Goal: Browse casually: Explore the website without a specific task or goal

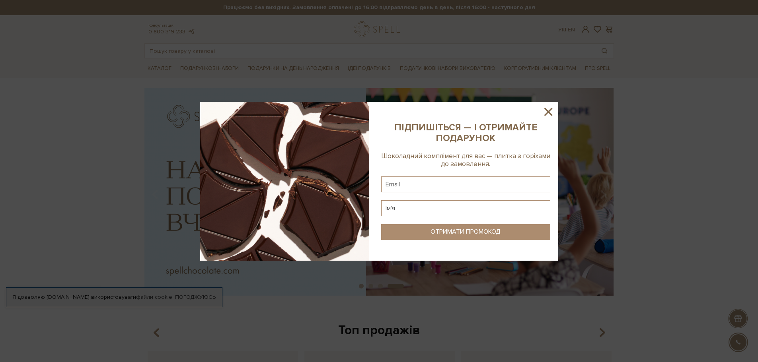
click at [549, 108] on icon at bounding box center [548, 112] width 14 height 14
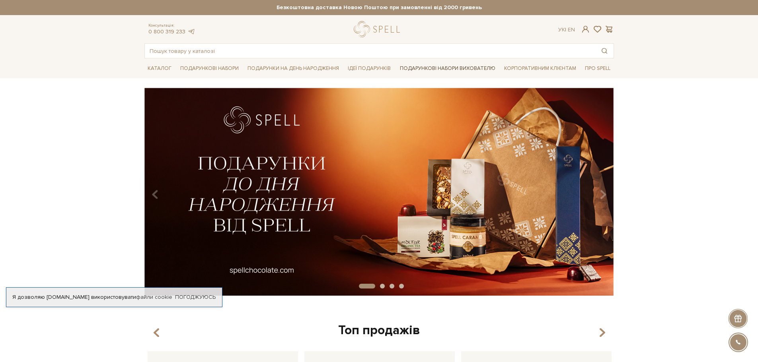
click at [451, 72] on link "Подарункові набори вихователю" at bounding box center [448, 69] width 102 height 14
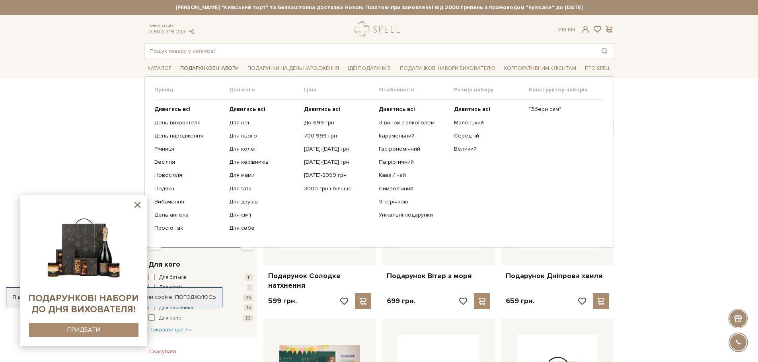
click at [199, 68] on link "Подарункові набори" at bounding box center [209, 68] width 65 height 12
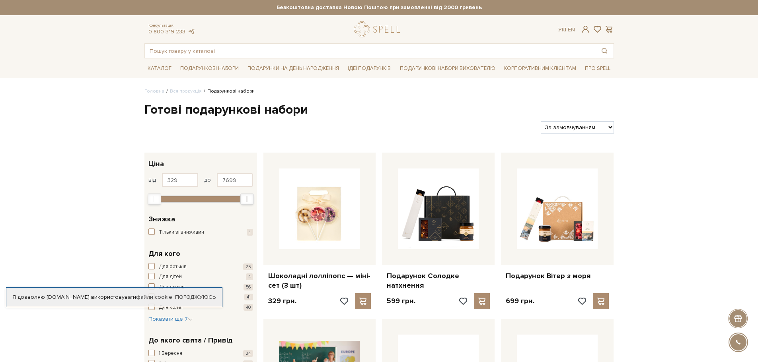
click at [561, 127] on select "За замовчуванням За Ціною (зростання) За Ціною (зменшення) Новинки За популярні…" at bounding box center [577, 127] width 73 height 12
select select "[URL][DOMAIN_NAME]"
click at [541, 121] on select "За замовчуванням За Ціною (зростання) За Ціною (зменшення) Новинки За популярні…" at bounding box center [577, 127] width 73 height 12
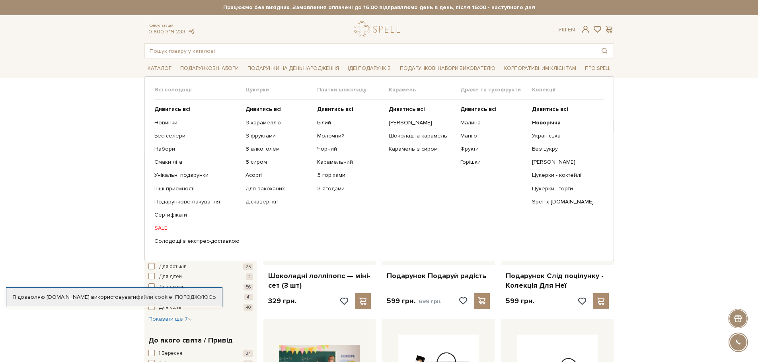
click at [158, 228] on link "SALE" at bounding box center [196, 228] width 85 height 7
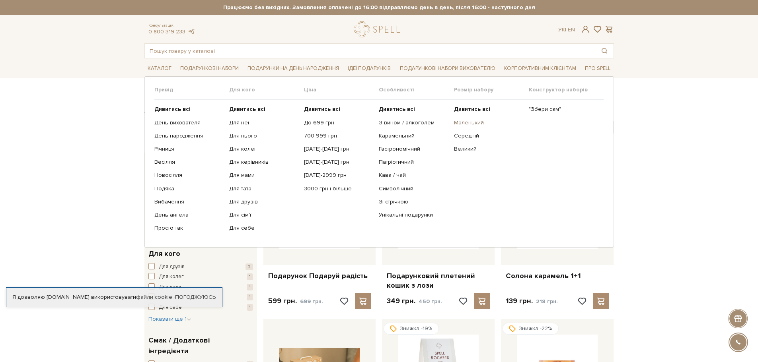
click at [467, 124] on link "Маленький" at bounding box center [488, 122] width 69 height 7
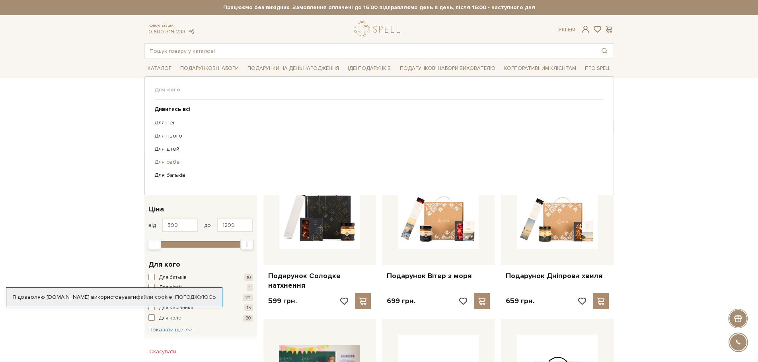
click at [167, 162] on link "Для себе" at bounding box center [376, 162] width 444 height 7
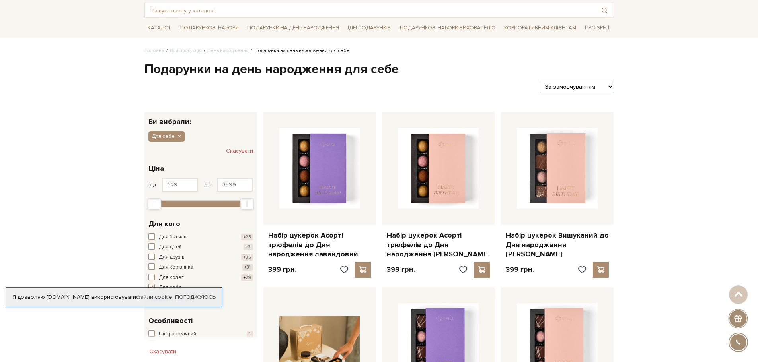
scroll to position [40, 0]
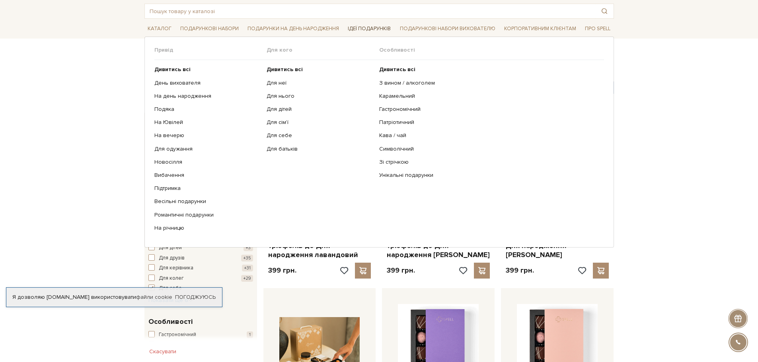
click at [382, 26] on link "Ідеї подарунків" at bounding box center [369, 29] width 49 height 12
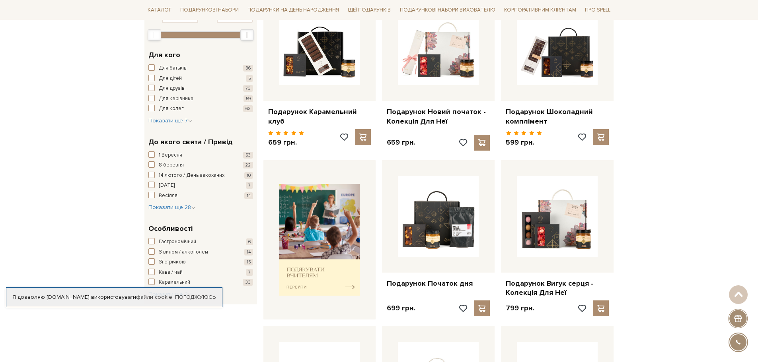
scroll to position [40, 0]
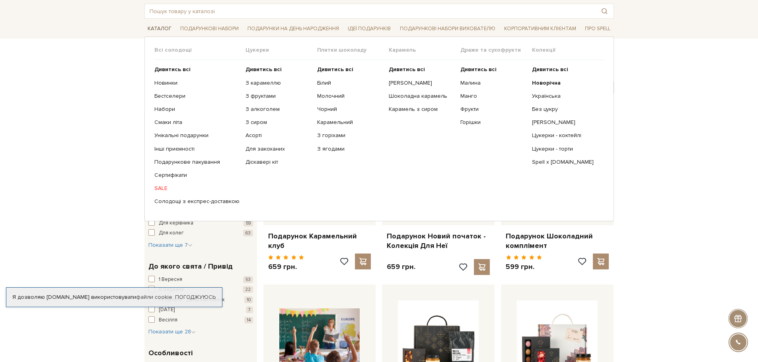
click at [163, 28] on link "Каталог" at bounding box center [159, 29] width 30 height 12
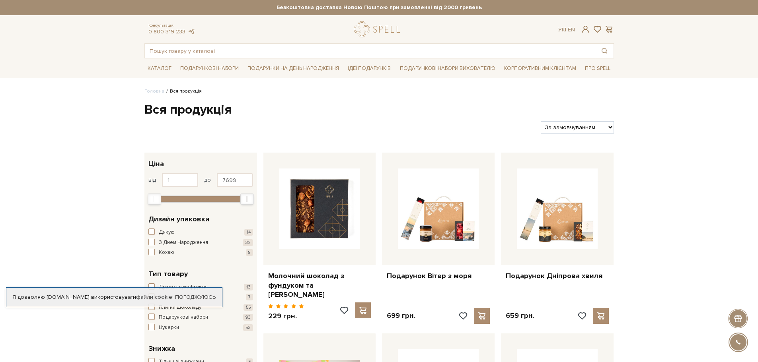
click at [571, 123] on select "За замовчуванням За Ціною (зростання) За Ціною (зменшення) Новинки За популярні…" at bounding box center [577, 127] width 73 height 12
select select "[URL][DOMAIN_NAME]"
click at [541, 121] on select "За замовчуванням За Ціною (зростання) За Ціною (зменшення) Новинки За популярні…" at bounding box center [577, 127] width 73 height 12
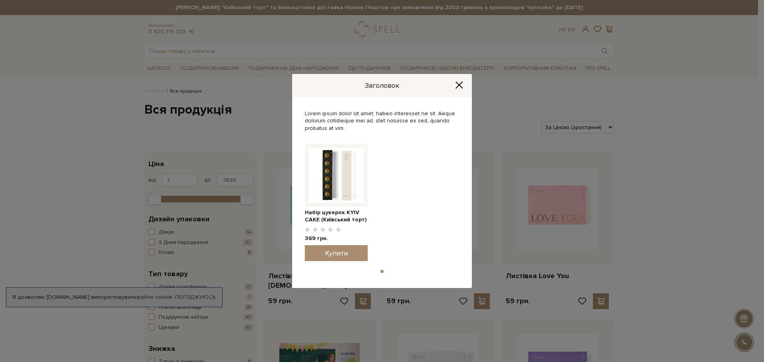
click at [460, 83] on icon "Close" at bounding box center [459, 85] width 8 height 8
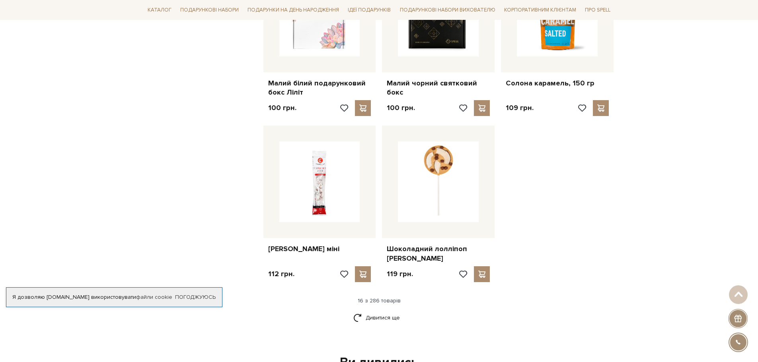
scroll to position [835, 0]
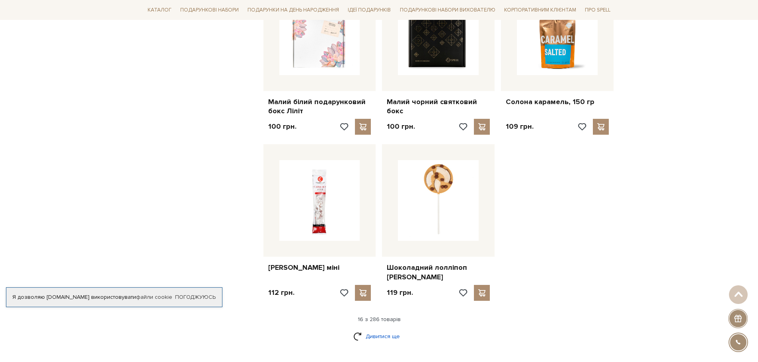
click at [391, 330] on link "Дивитися ще" at bounding box center [379, 337] width 52 height 14
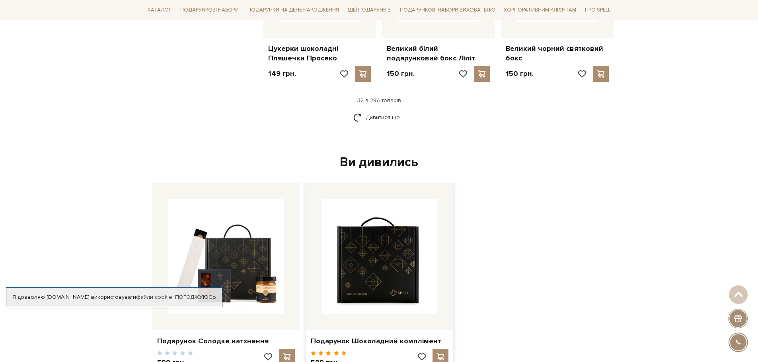
scroll to position [1909, 0]
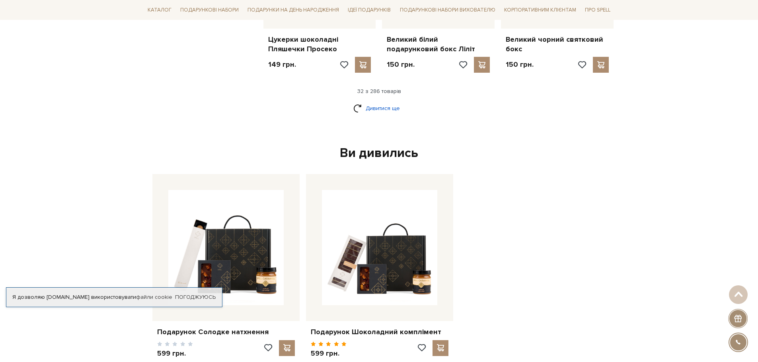
click at [378, 101] on link "Дивитися ще" at bounding box center [379, 108] width 52 height 14
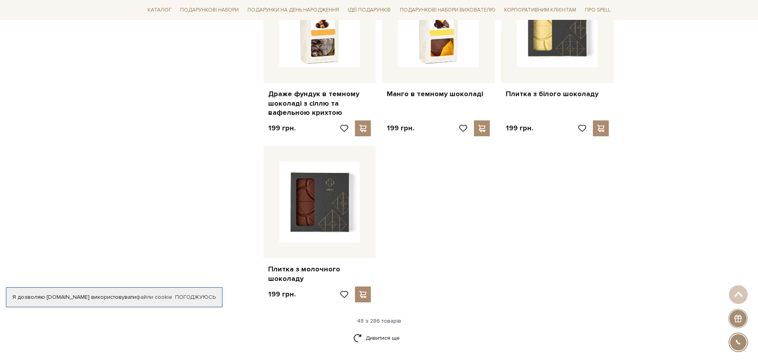
scroll to position [2745, 0]
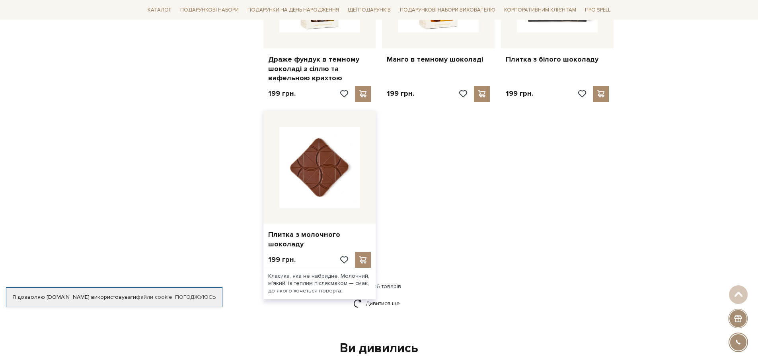
click at [347, 156] on img at bounding box center [319, 167] width 81 height 81
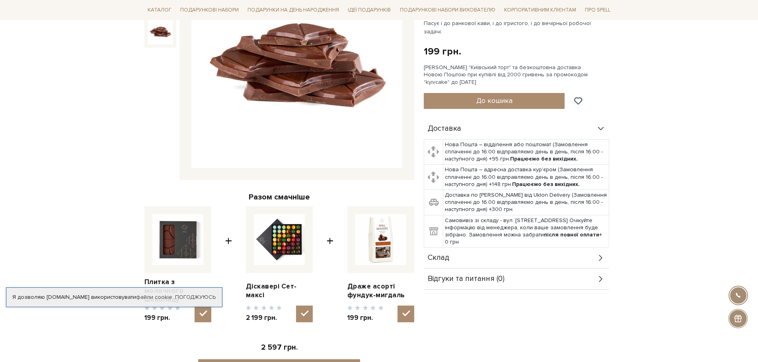
scroll to position [159, 0]
click at [571, 248] on div "Склад" at bounding box center [516, 258] width 185 height 21
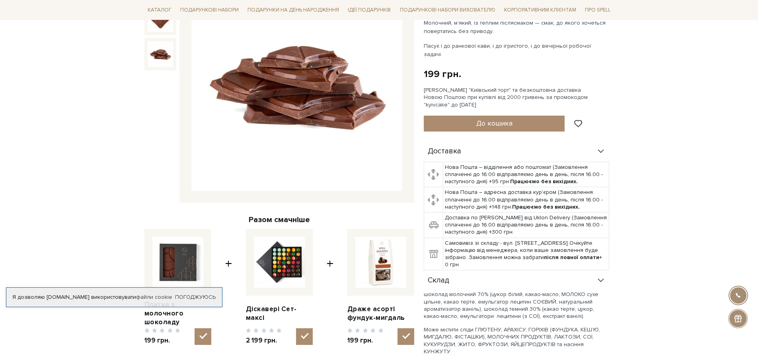
scroll to position [0, 0]
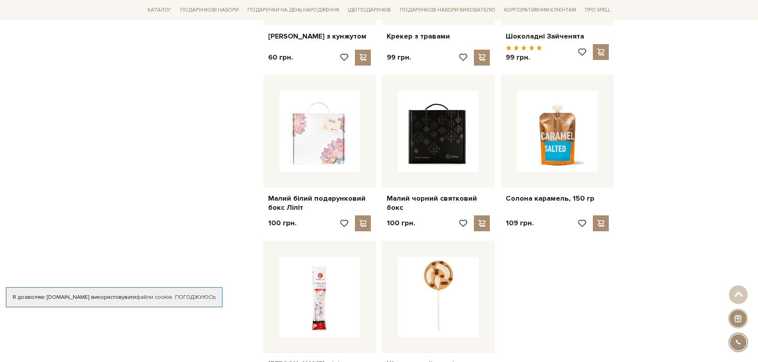
scroll to position [875, 0]
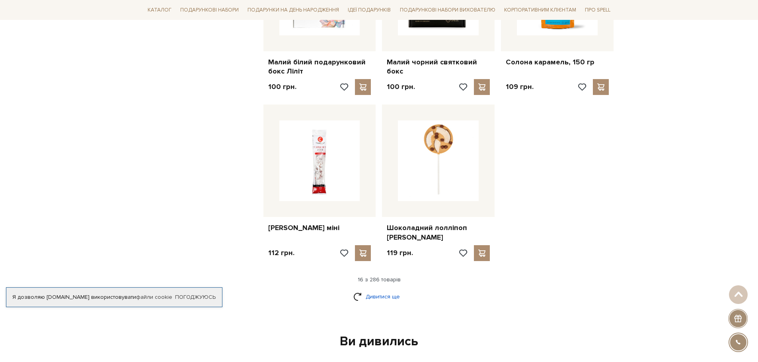
click at [395, 290] on link "Дивитися ще" at bounding box center [379, 297] width 52 height 14
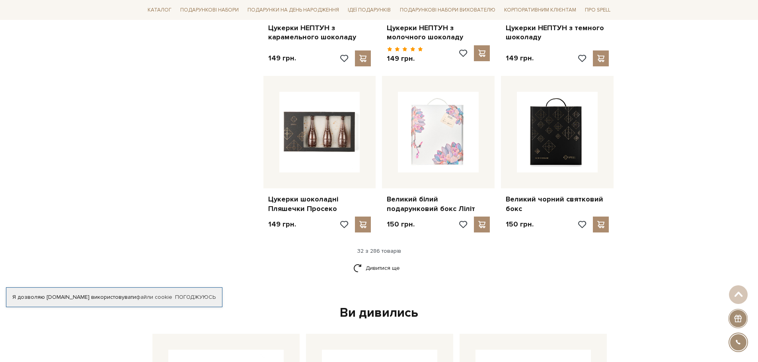
scroll to position [1750, 0]
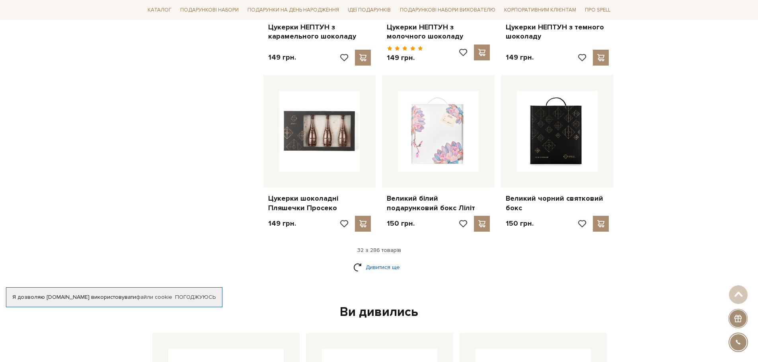
click at [385, 261] on link "Дивитися ще" at bounding box center [379, 268] width 52 height 14
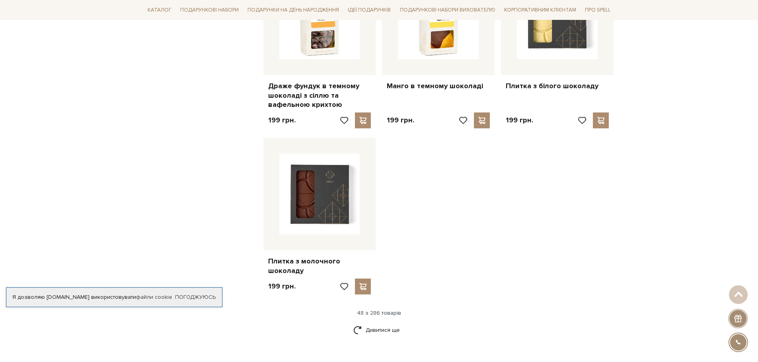
scroll to position [2864, 0]
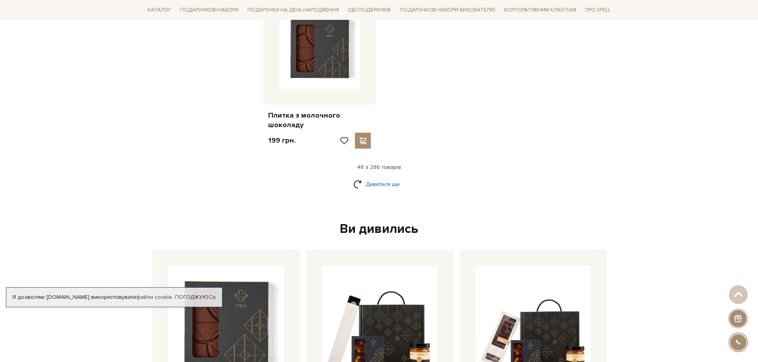
click at [383, 177] on link "Дивитися ще" at bounding box center [379, 184] width 52 height 14
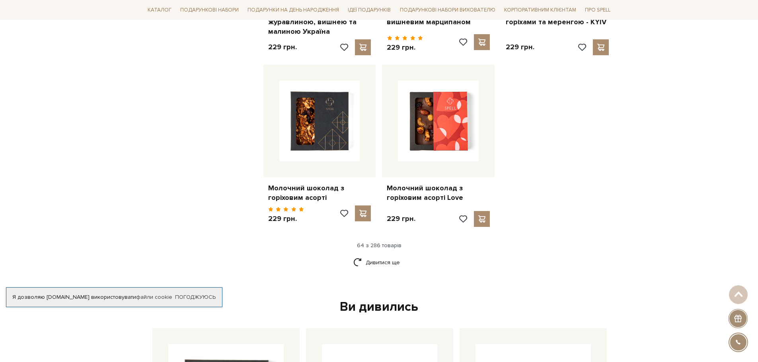
scroll to position [3700, 0]
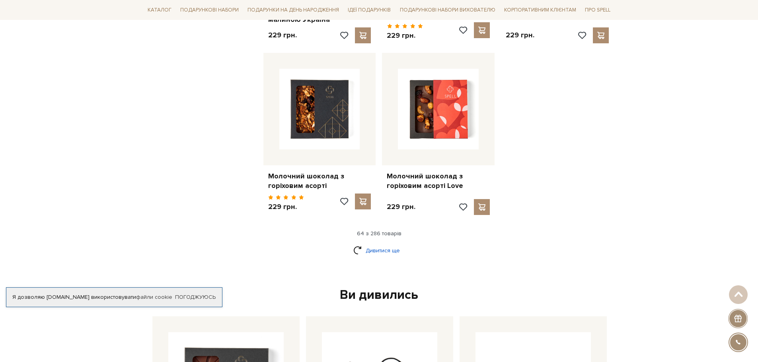
click at [385, 244] on link "Дивитися ще" at bounding box center [379, 251] width 52 height 14
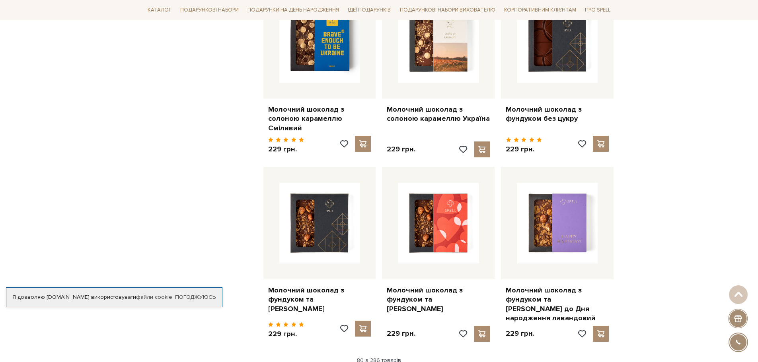
scroll to position [4654, 0]
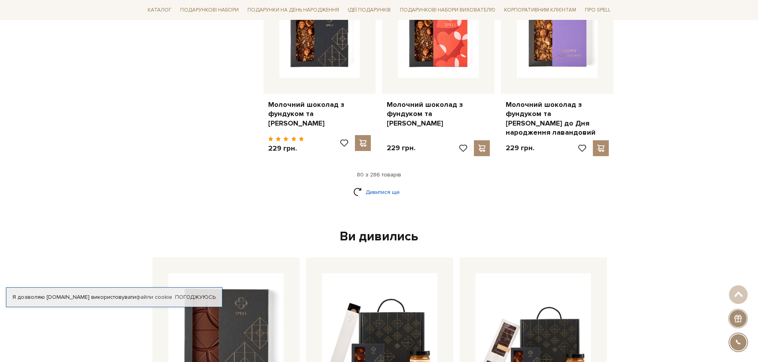
click at [391, 185] on link "Дивитися ще" at bounding box center [379, 192] width 52 height 14
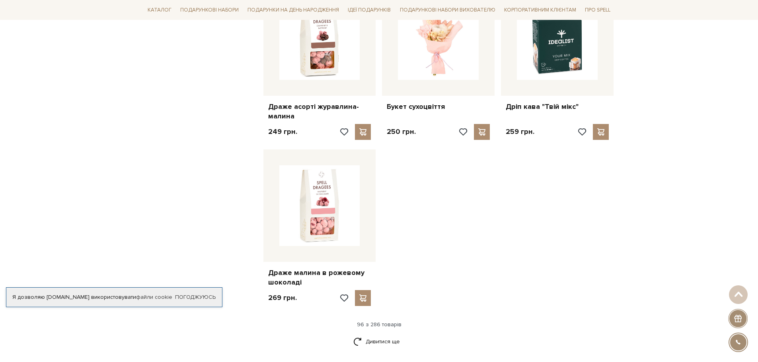
scroll to position [5569, 0]
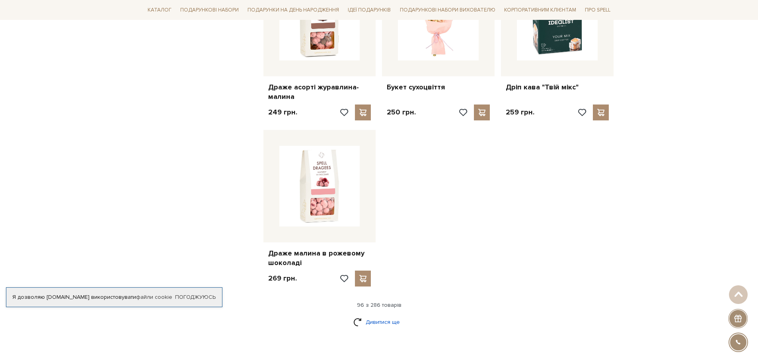
click at [383, 315] on link "Дивитися ще" at bounding box center [379, 322] width 52 height 14
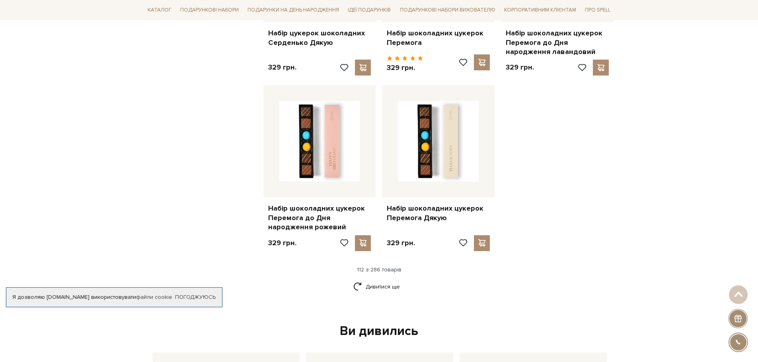
scroll to position [6484, 0]
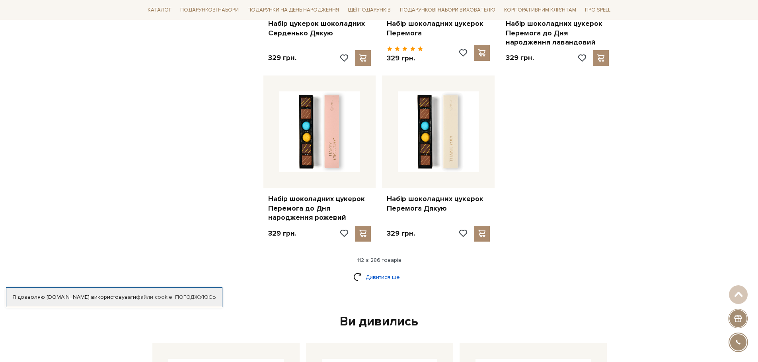
click at [385, 271] on link "Дивитися ще" at bounding box center [379, 278] width 52 height 14
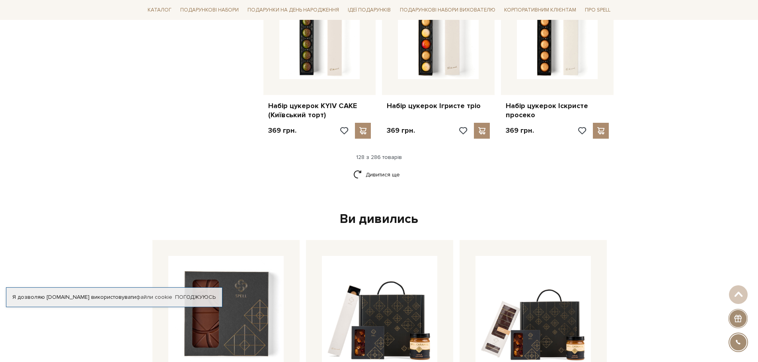
scroll to position [7479, 0]
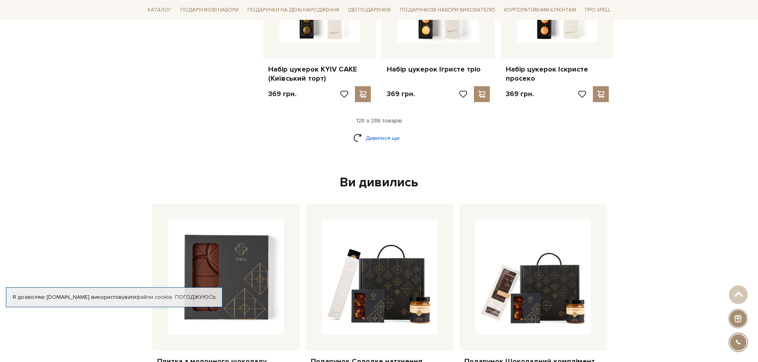
click at [377, 131] on link "Дивитися ще" at bounding box center [379, 138] width 52 height 14
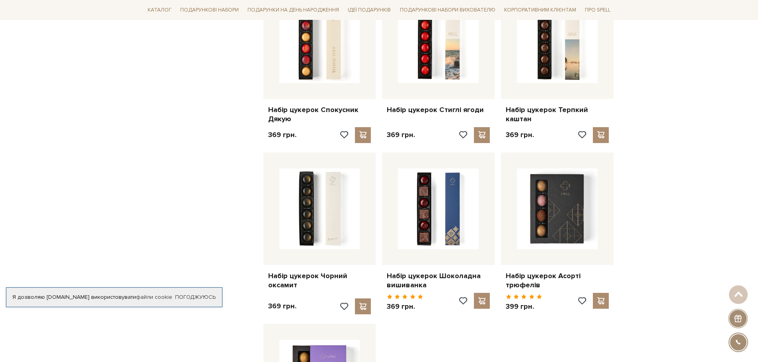
scroll to position [8115, 0]
